Goal: Information Seeking & Learning: Compare options

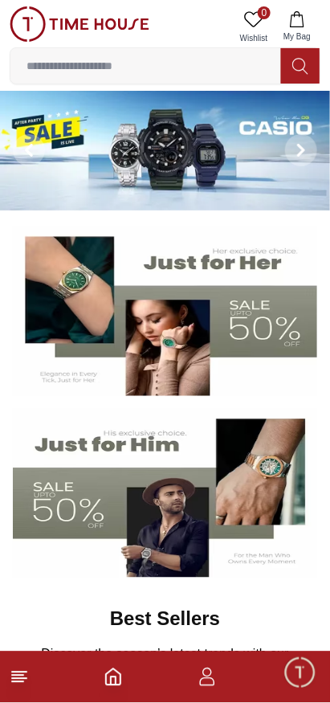
click at [113, 66] on input at bounding box center [145, 66] width 271 height 32
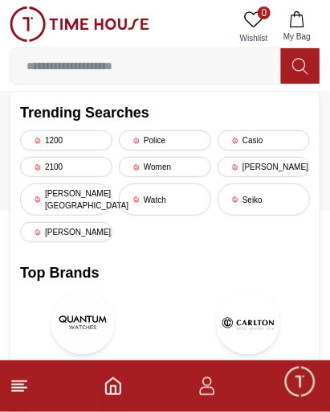
click at [262, 141] on div "Casio" at bounding box center [264, 140] width 92 height 20
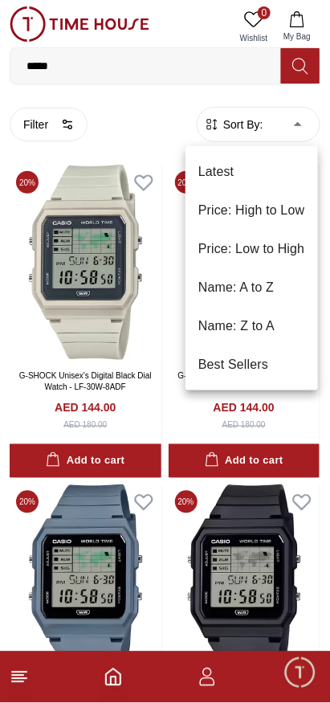
click at [240, 256] on li "Price: Low to High" at bounding box center [252, 249] width 133 height 39
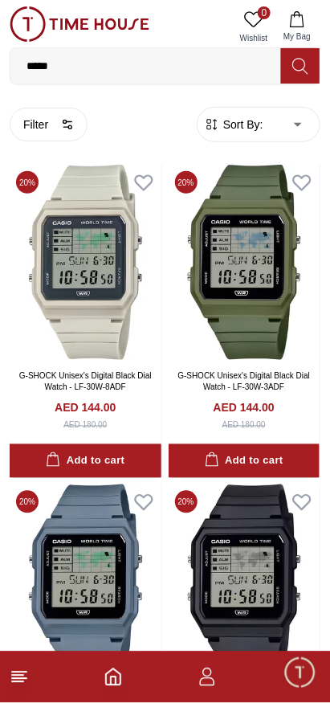
type input "*"
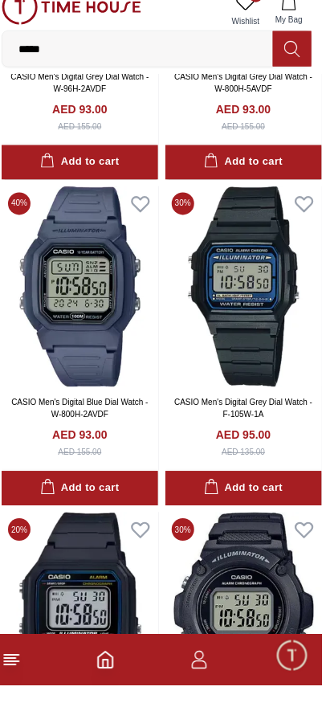
scroll to position [5605, 0]
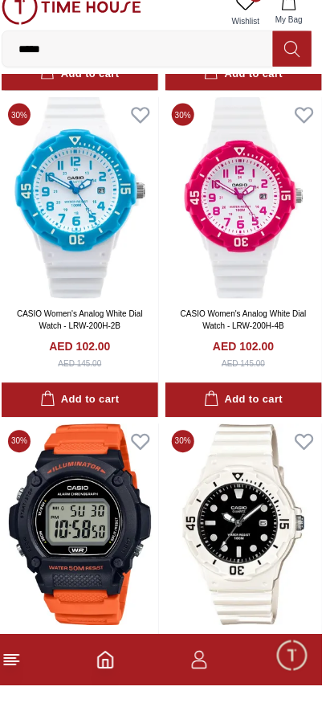
scroll to position [6176, 0]
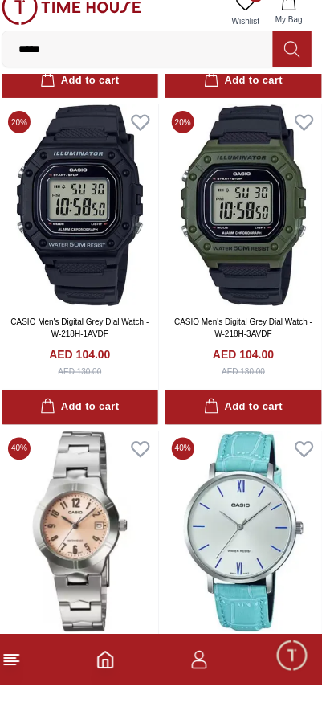
scroll to position [11875, 0]
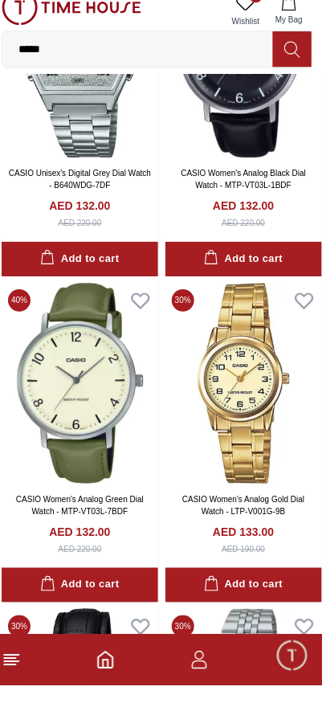
scroll to position [15624, 0]
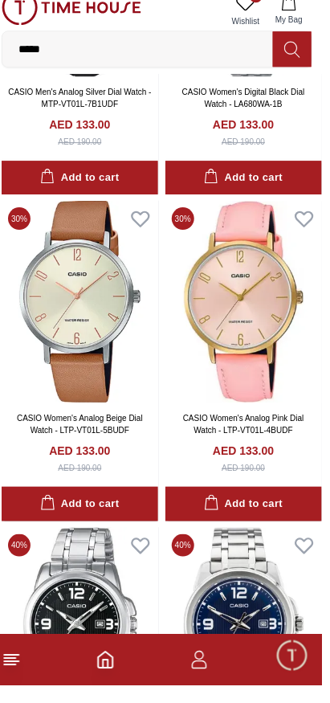
click at [84, 582] on img at bounding box center [88, 646] width 157 height 202
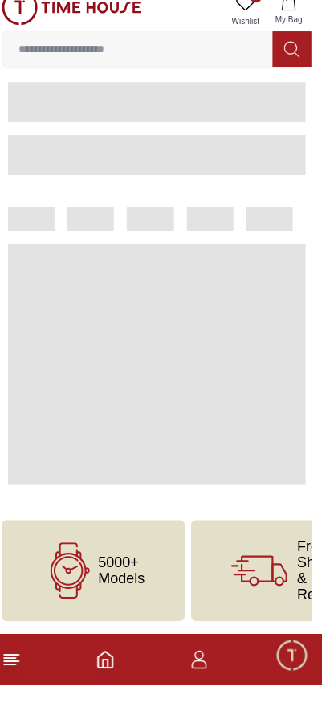
scroll to position [24, 0]
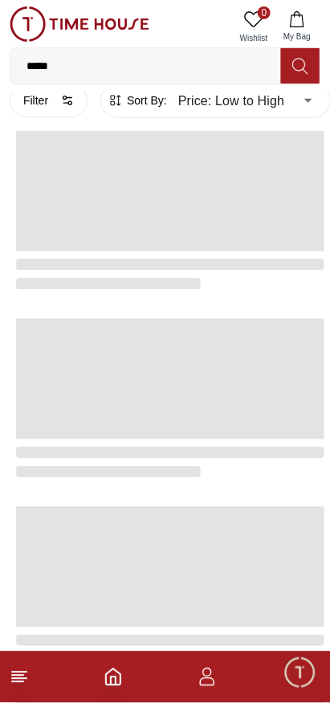
scroll to position [2622, 0]
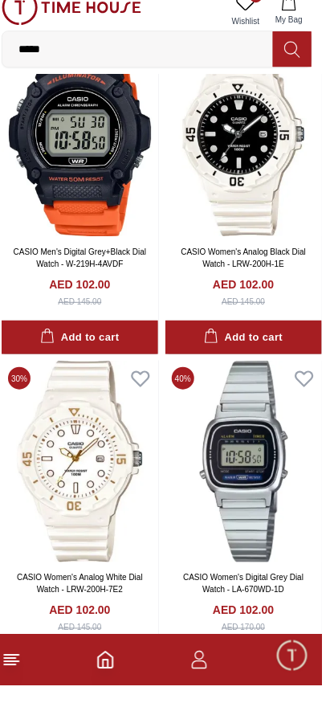
scroll to position [6176, 0]
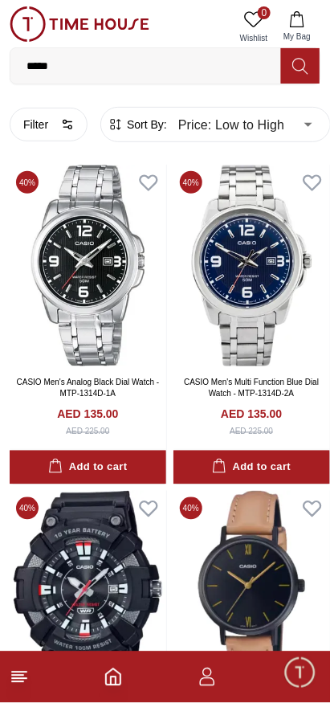
click at [261, 306] on img at bounding box center [252, 266] width 157 height 202
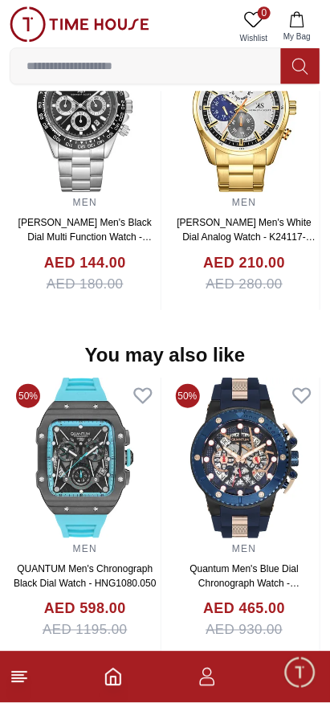
scroll to position [1452, 0]
